Goal: Information Seeking & Learning: Learn about a topic

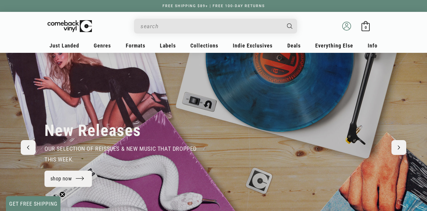
click at [348, 26] on icon at bounding box center [346, 26] width 9 height 9
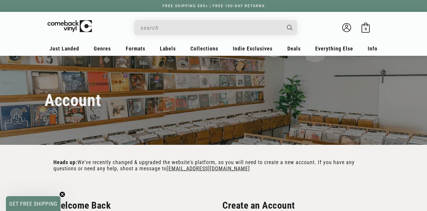
scroll to position [90, 0]
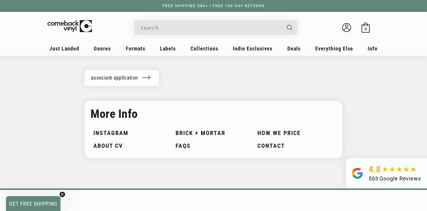
scroll to position [862, 0]
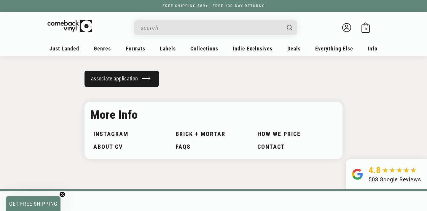
click at [124, 82] on link "associate application" at bounding box center [122, 79] width 74 height 16
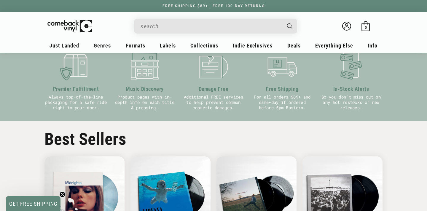
scroll to position [234, 0]
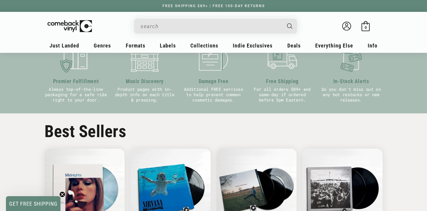
click at [61, 195] on circle "Close teaser" at bounding box center [63, 195] width 6 height 6
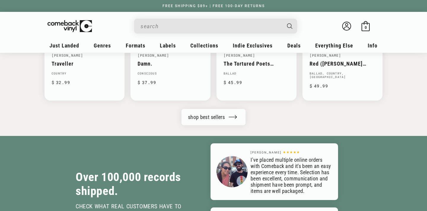
scroll to position [698, 0]
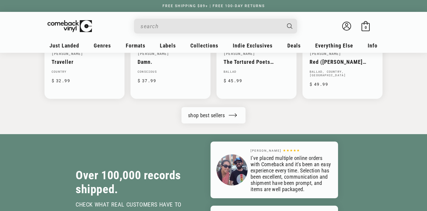
click at [185, 26] on input "When autocomplete results are available use up and down arrows to review and en…" at bounding box center [211, 26] width 141 height 12
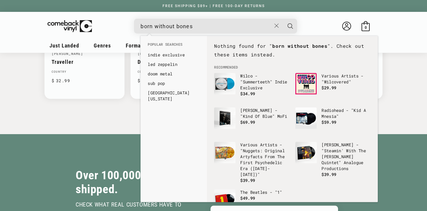
scroll to position [0, 24]
type input "born without bones"
